Goal: Find specific page/section: Find specific page/section

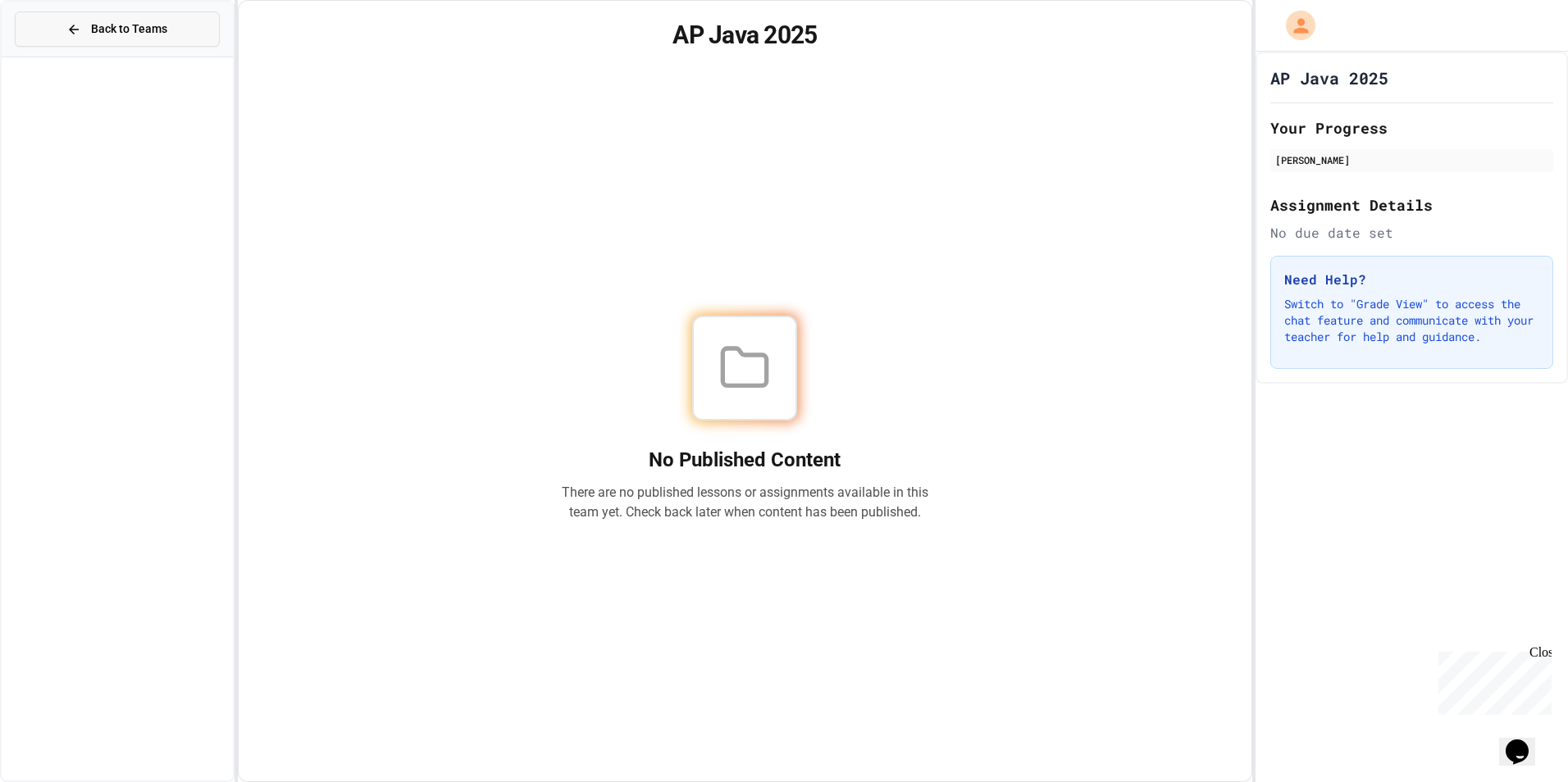
click at [166, 28] on button "Back to Teams" at bounding box center [116, 29] width 205 height 35
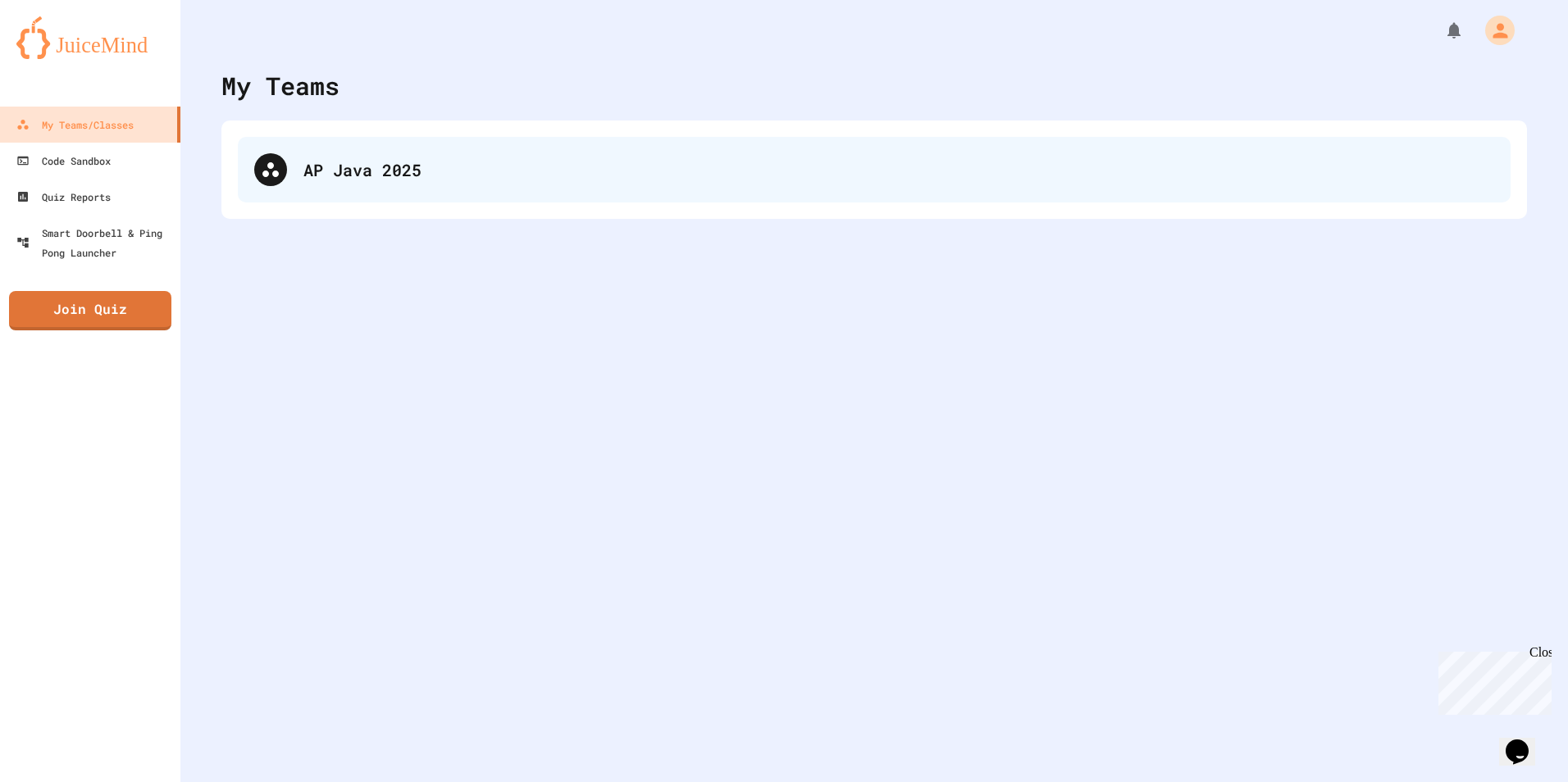
click at [407, 172] on div "AP Java 2025" at bounding box center [899, 169] width 1191 height 24
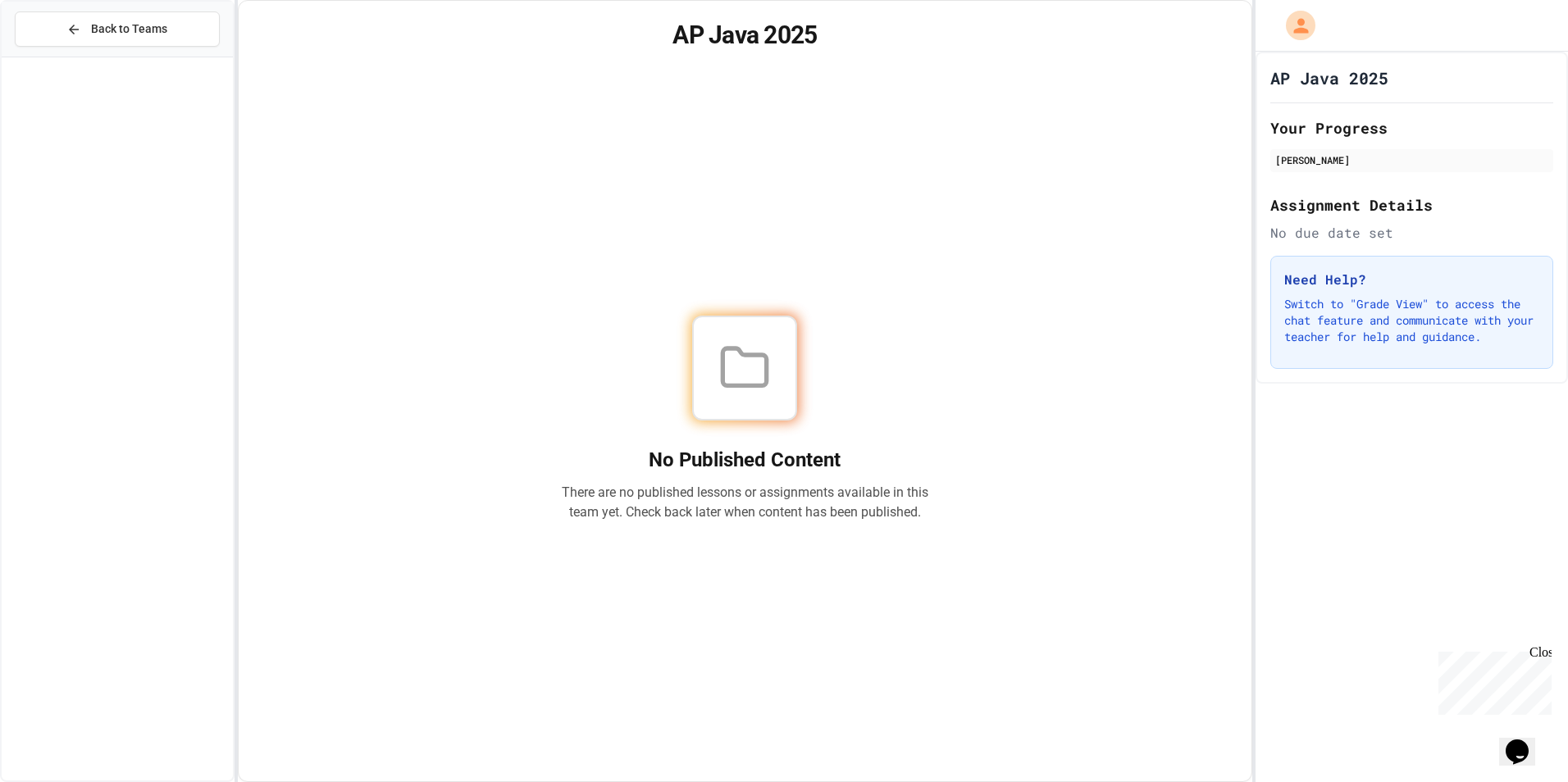
click at [1540, 654] on div "Close" at bounding box center [1539, 655] width 21 height 21
drag, startPoint x: 10, startPoint y: 359, endPoint x: 14, endPoint y: 333, distance: 26.3
click at [12, 353] on div at bounding box center [117, 419] width 231 height 710
